Goal: Contribute content: Add original content to the website for others to see

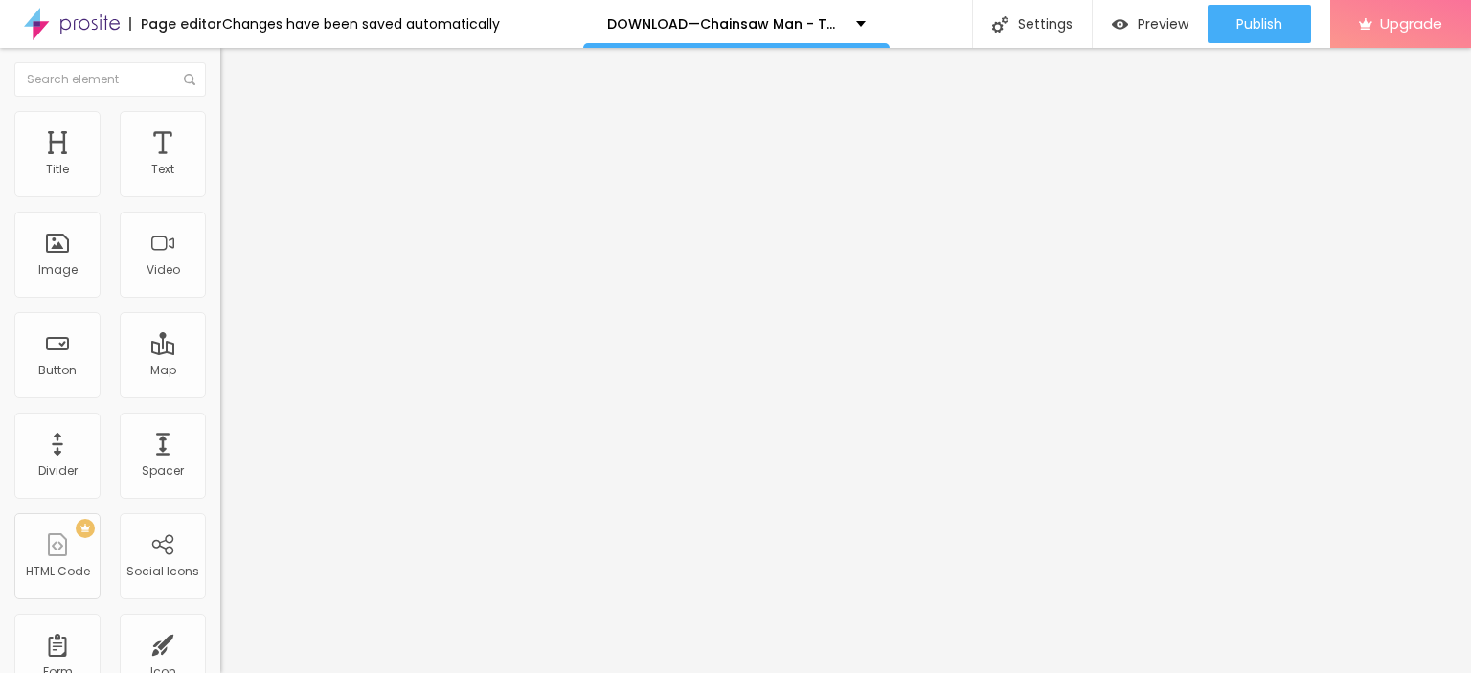
click at [235, 63] on div "Edit Coluna" at bounding box center [287, 69] width 105 height 15
click at [220, 165] on span "Add image" at bounding box center [259, 156] width 79 height 16
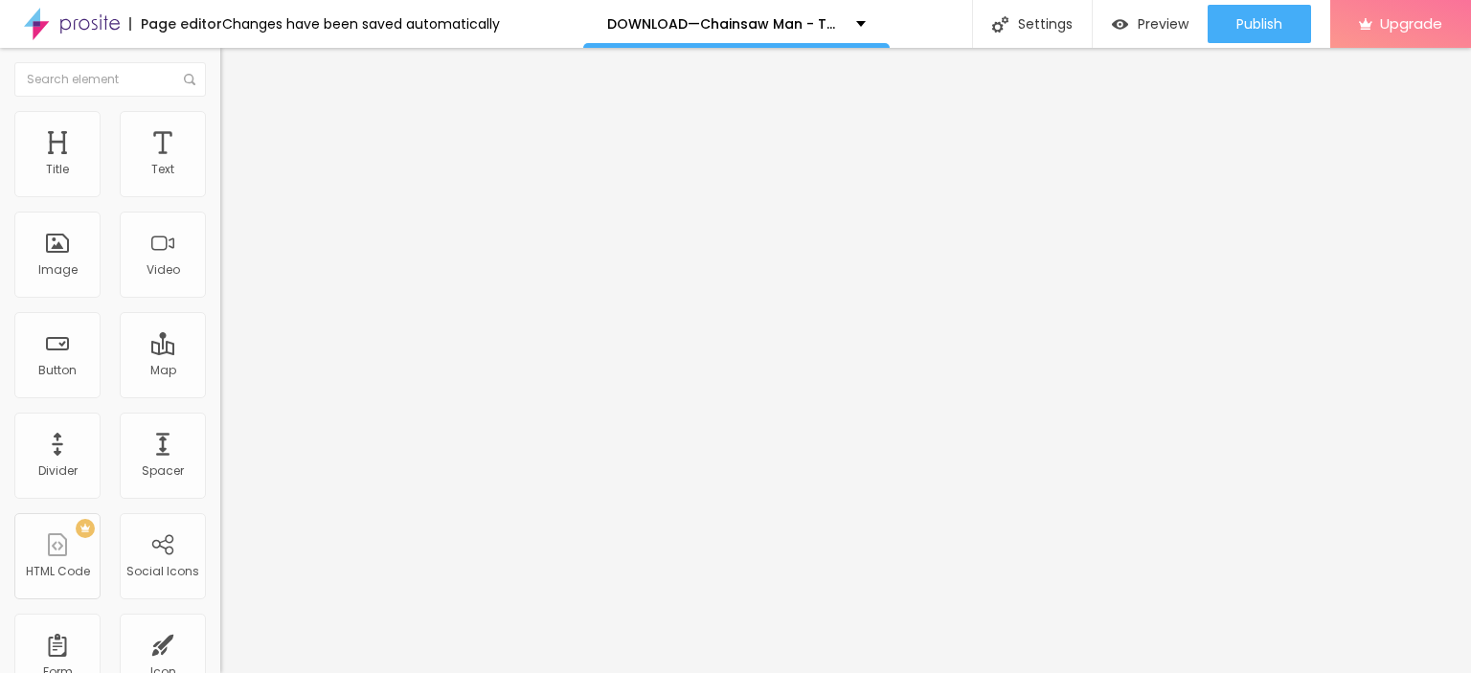
click at [235, 62] on img "button" at bounding box center [242, 69] width 15 height 15
click at [220, 180] on input "Click me" at bounding box center [335, 170] width 230 height 19
paste input "LICK HERE ▶️ Chainsaw Man - The Movie: Reze Arc [2025] ]"
type input "CLICK HERE ▶️ Chainsaw Man - The Movie: Reze Arc [2025] ]"
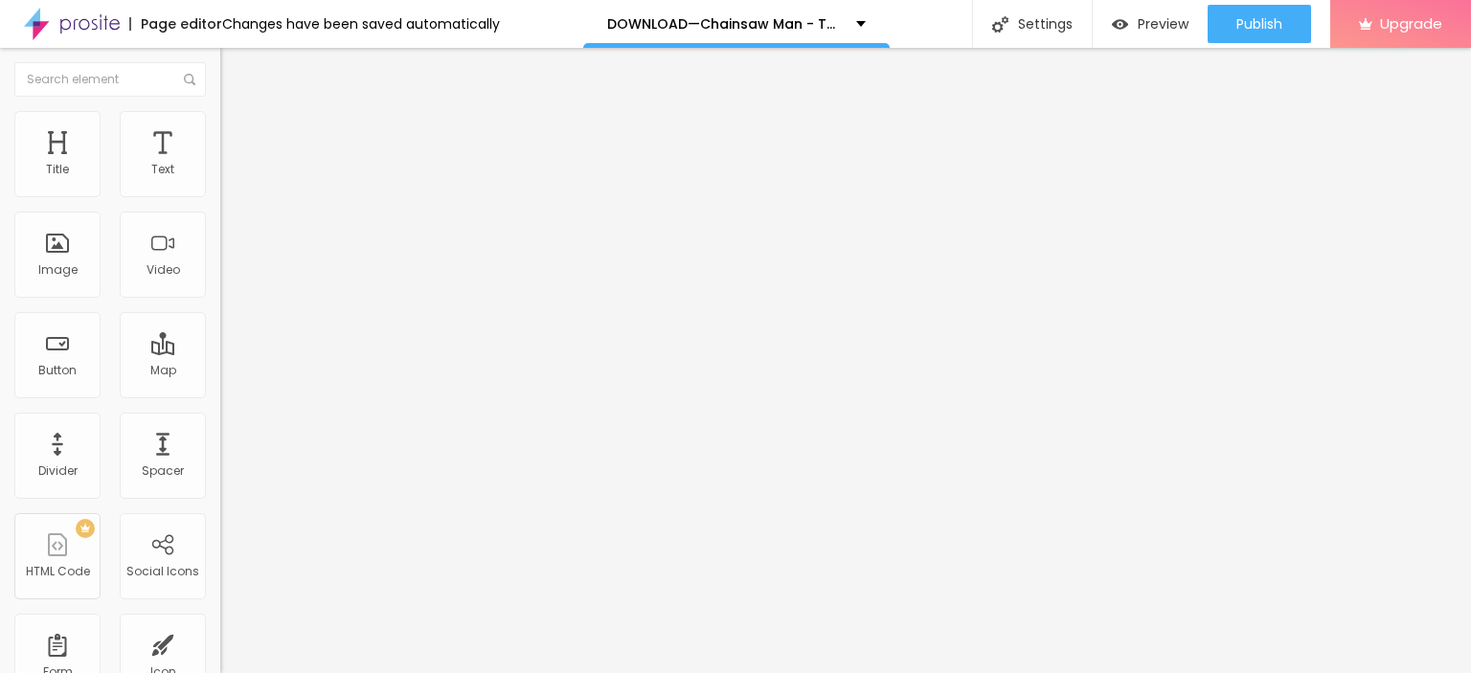
scroll to position [0, 0]
click at [220, 229] on img at bounding box center [226, 222] width 13 height 13
click at [220, 395] on input "https://" at bounding box center [335, 384] width 230 height 19
paste input "[DOMAIN_NAME]/en/movie/1218925/pro"
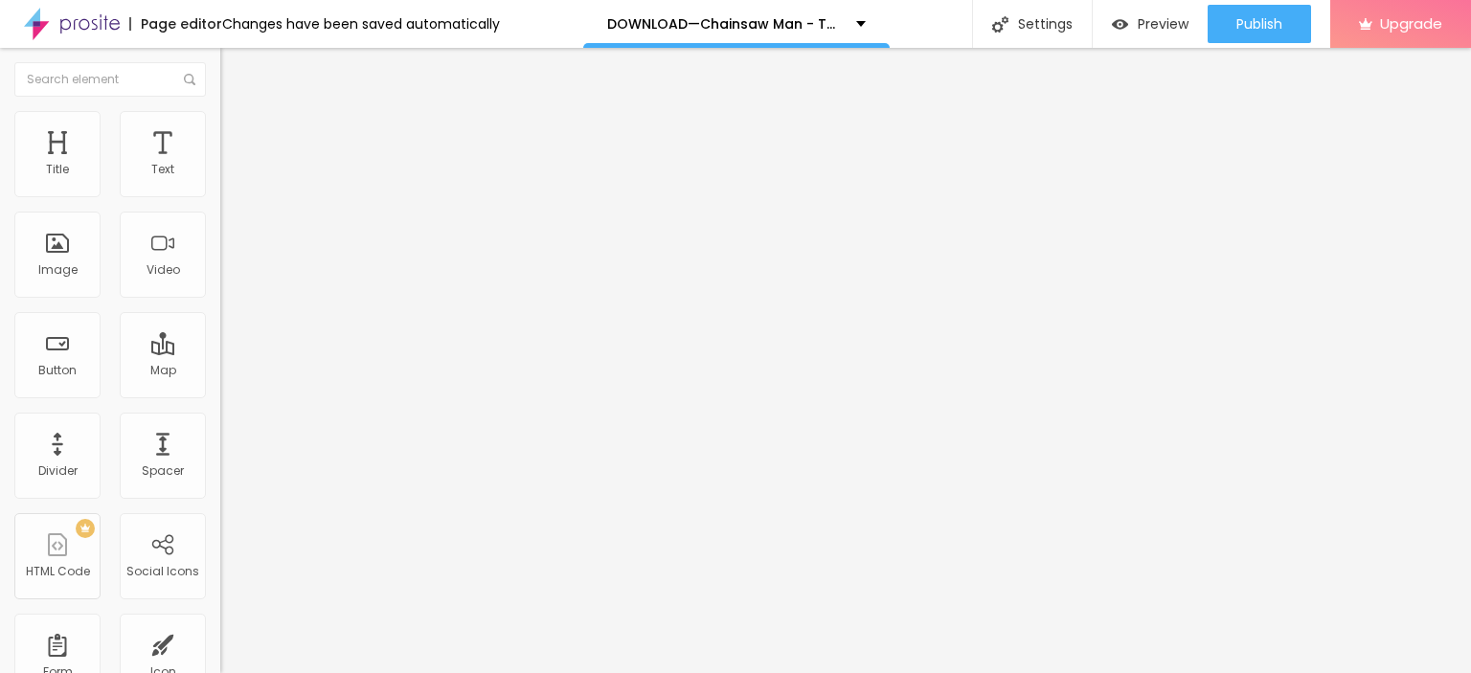
type input "[URL][DOMAIN_NAME]"
click at [220, 64] on button "Edit Button" at bounding box center [330, 70] width 220 height 44
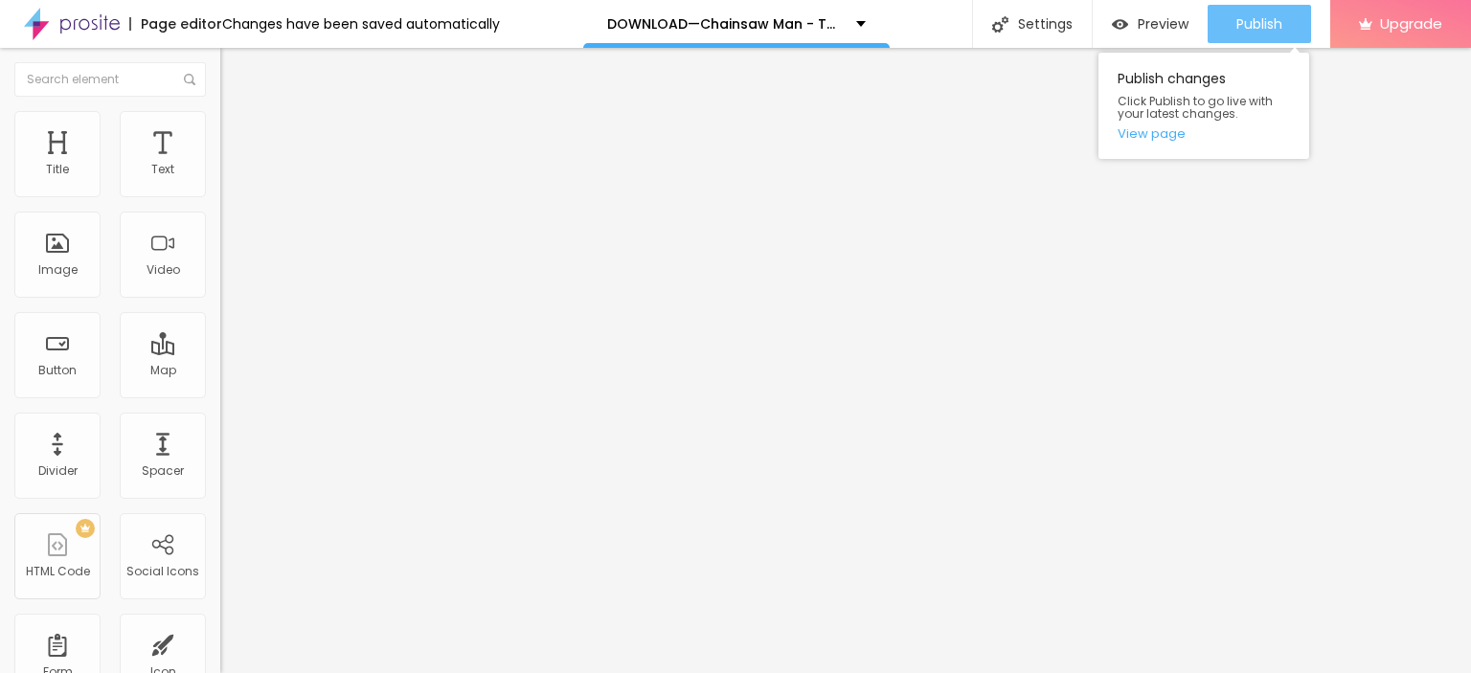
click at [1244, 17] on span "Publish" at bounding box center [1260, 23] width 46 height 15
click at [1168, 133] on link "View page" at bounding box center [1204, 133] width 172 height 12
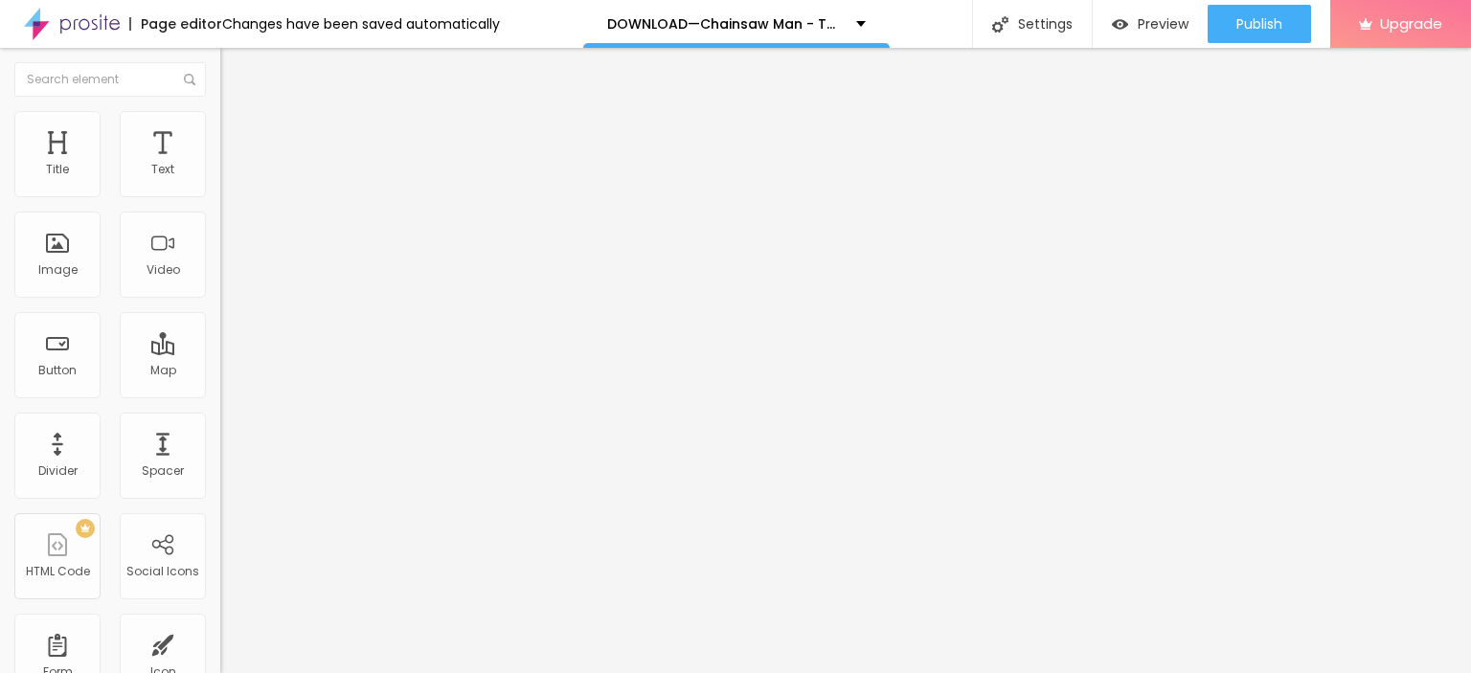
click at [76, 34] on img at bounding box center [72, 24] width 96 height 48
